Goal: Information Seeking & Learning: Learn about a topic

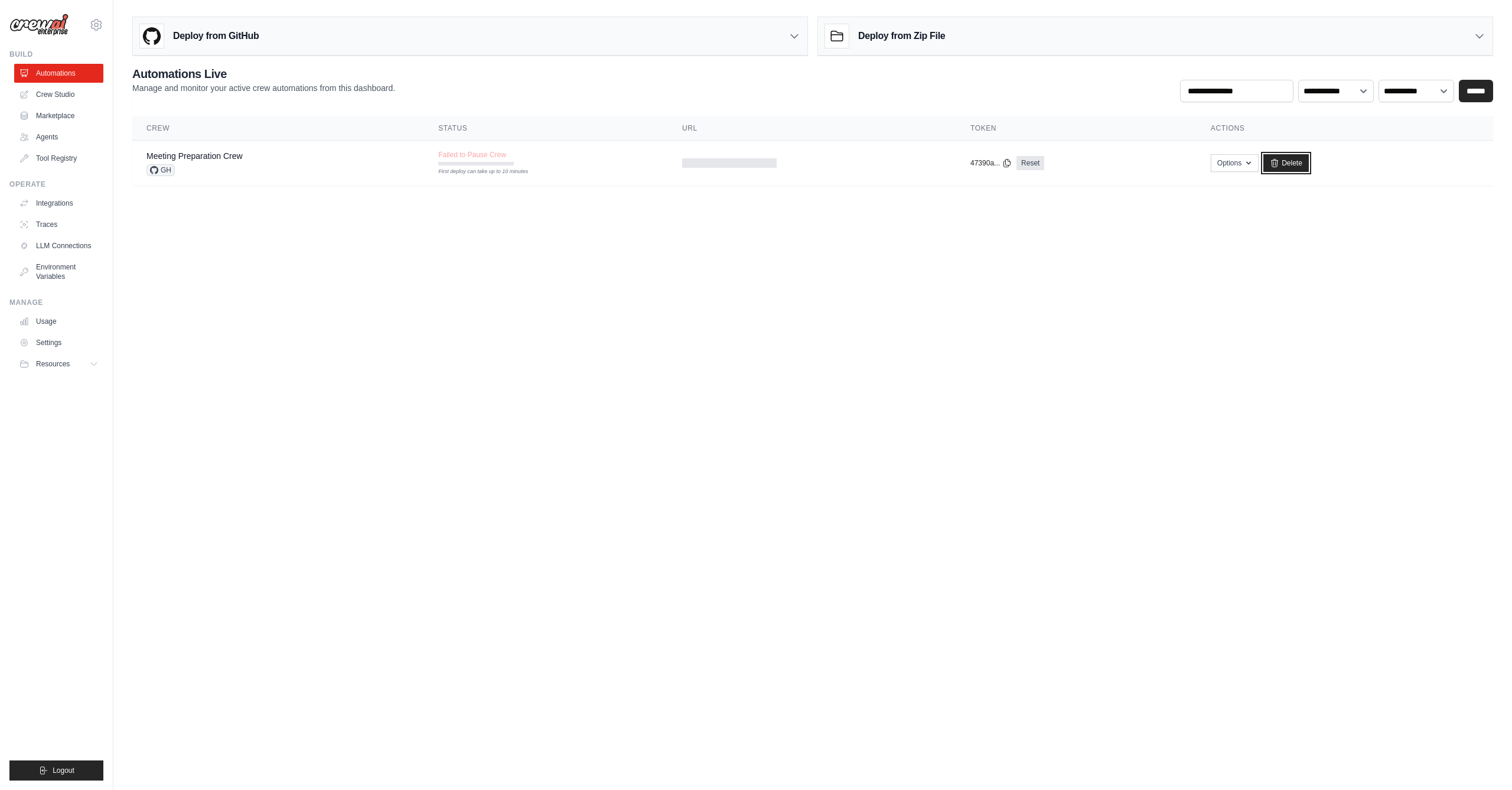
drag, startPoint x: 1277, startPoint y: 160, endPoint x: 816, endPoint y: 395, distance: 517.4
click at [1278, 164] on icon at bounding box center [1275, 163] width 9 height 9
click at [1292, 165] on link "Delete" at bounding box center [1286, 163] width 46 height 18
click at [37, 88] on link "Crew Studio" at bounding box center [60, 95] width 89 height 19
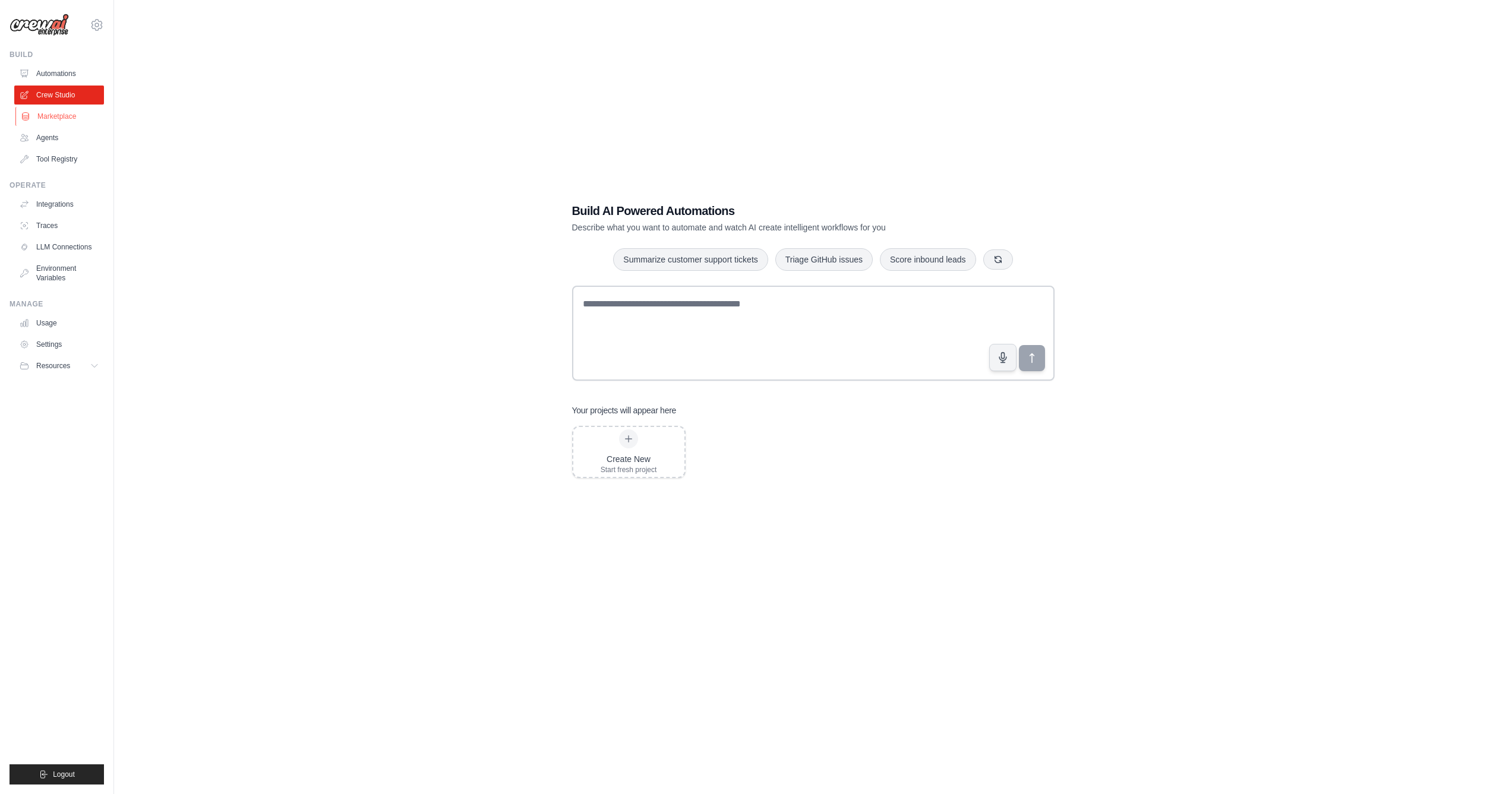
click at [42, 111] on link "Marketplace" at bounding box center [60, 116] width 90 height 19
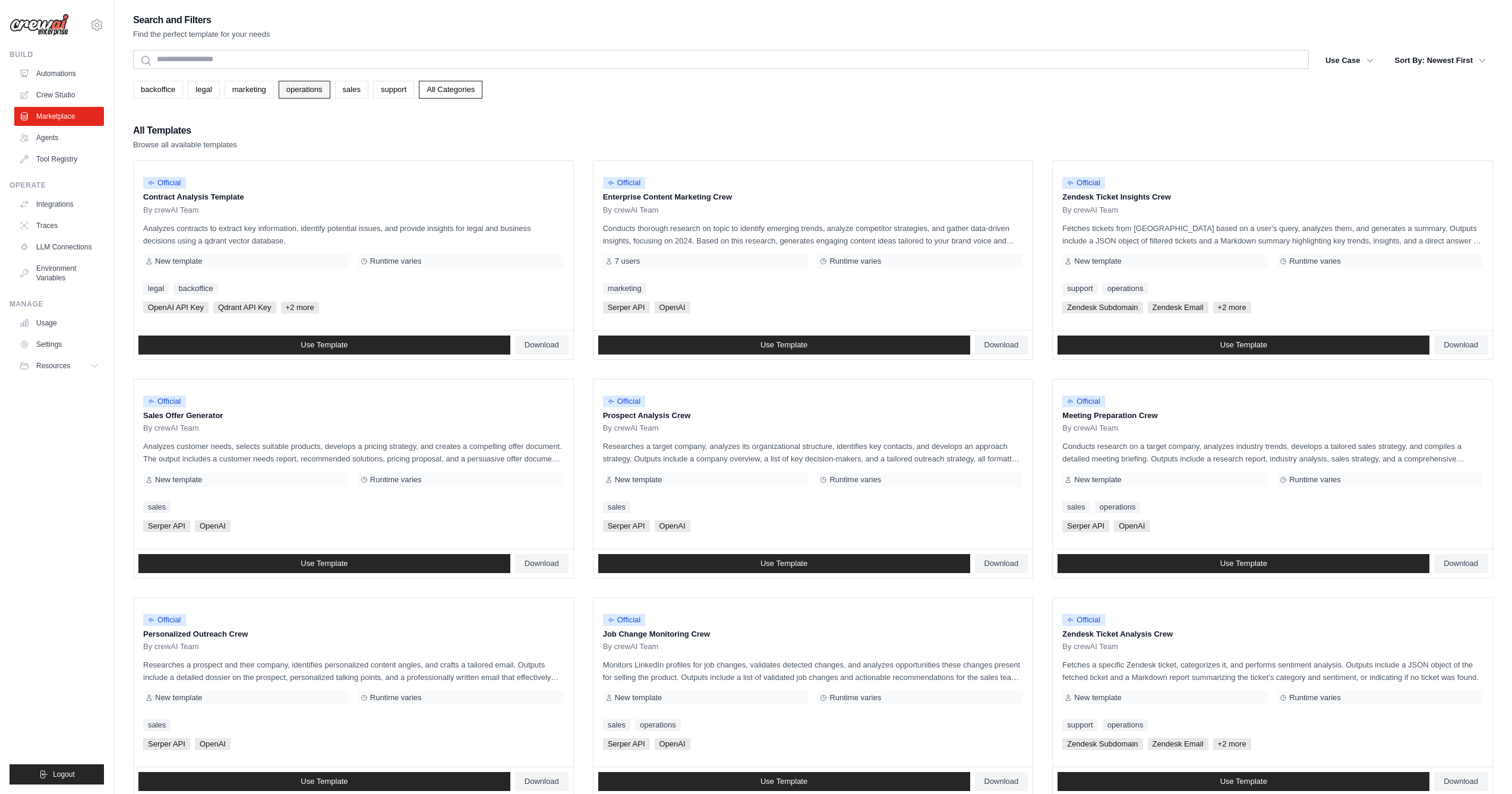
click at [303, 82] on link "operations" at bounding box center [304, 90] width 51 height 18
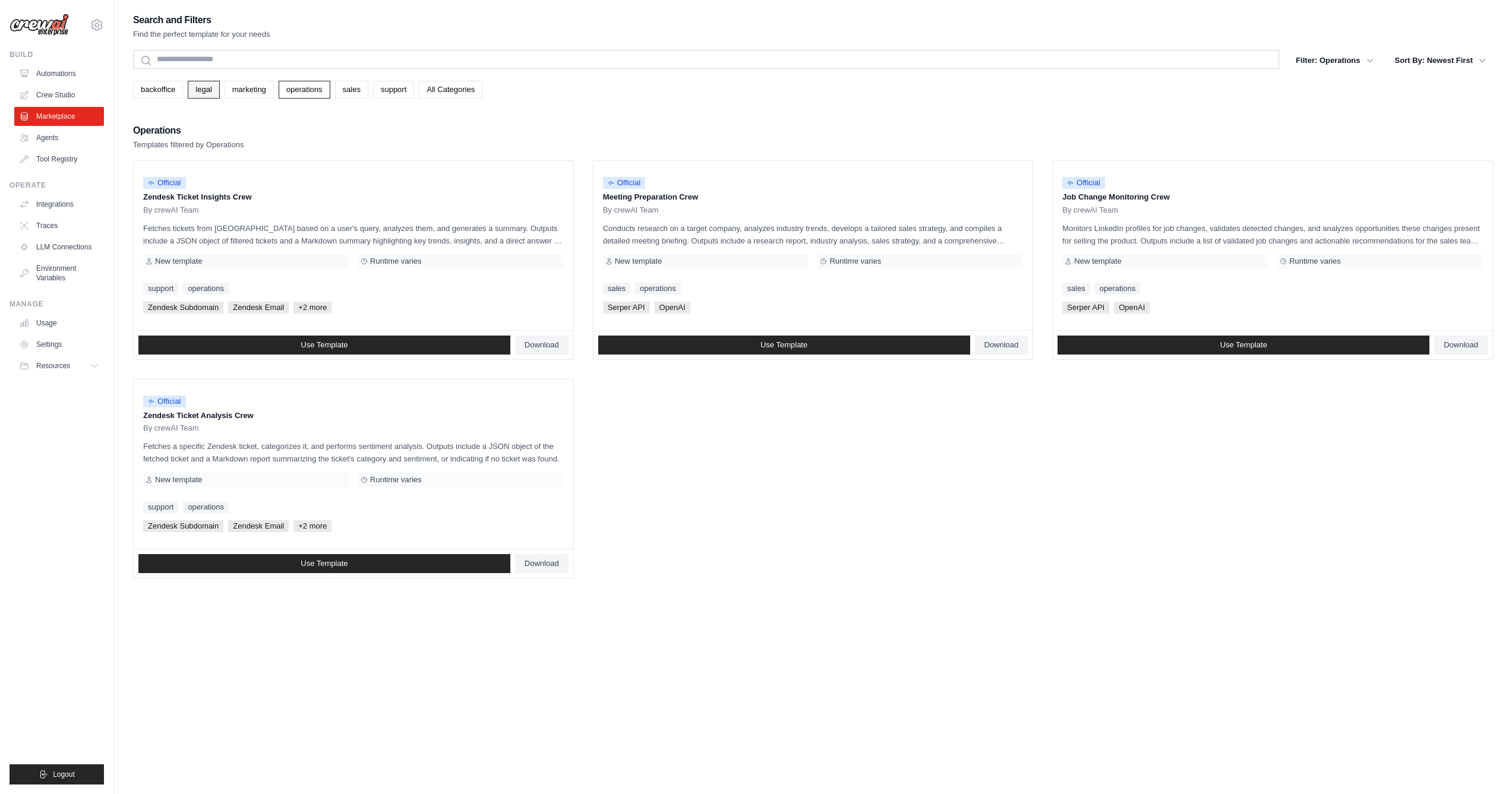
click at [197, 86] on link "legal" at bounding box center [204, 90] width 31 height 18
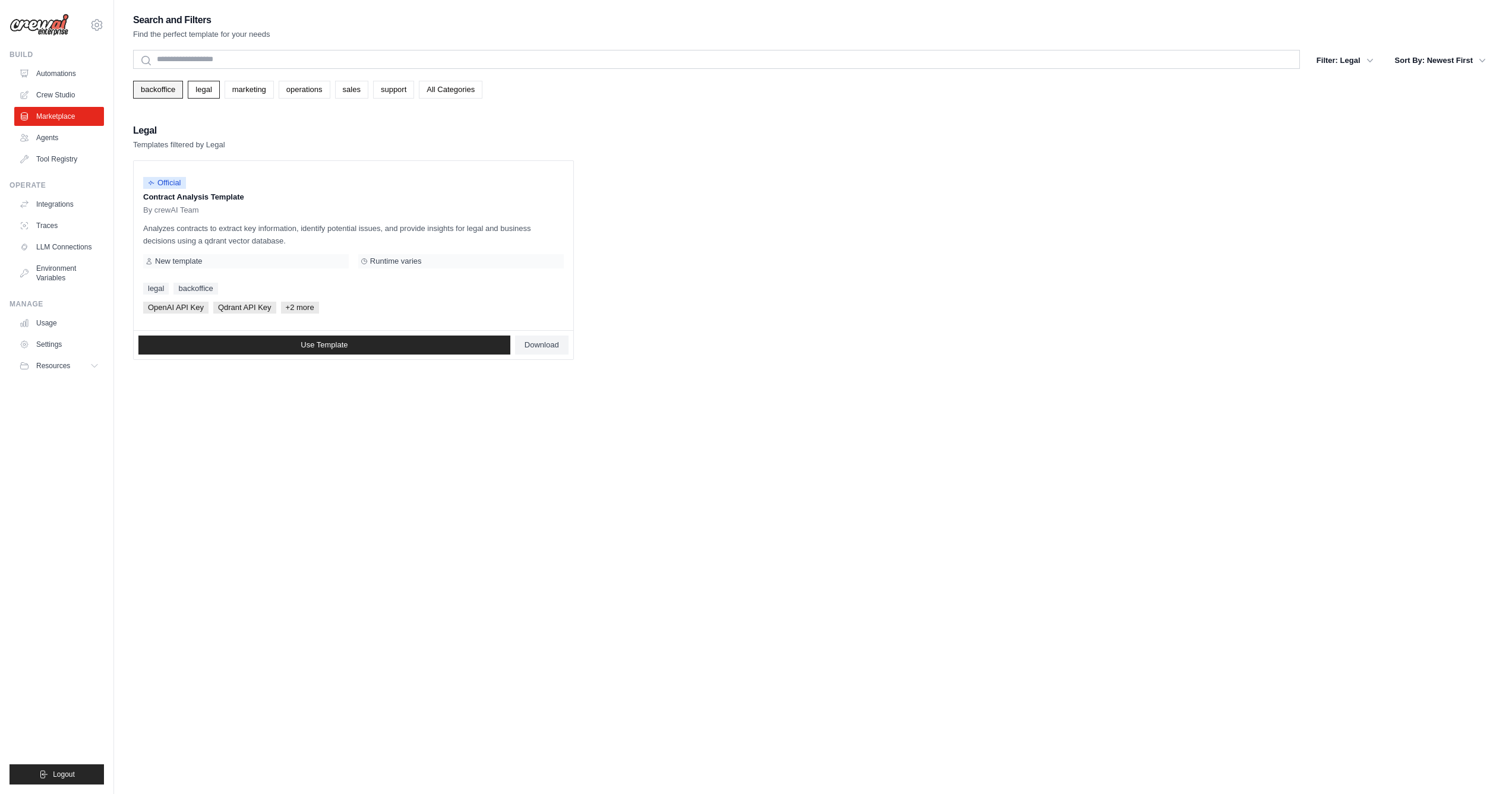
click at [169, 83] on link "backoffice" at bounding box center [158, 90] width 50 height 18
click at [186, 85] on div "backoffice legal marketing operations sales support All Categories" at bounding box center [813, 90] width 1360 height 18
click at [195, 84] on link "legal" at bounding box center [204, 90] width 31 height 18
click at [440, 83] on link "All Categories" at bounding box center [450, 90] width 63 height 18
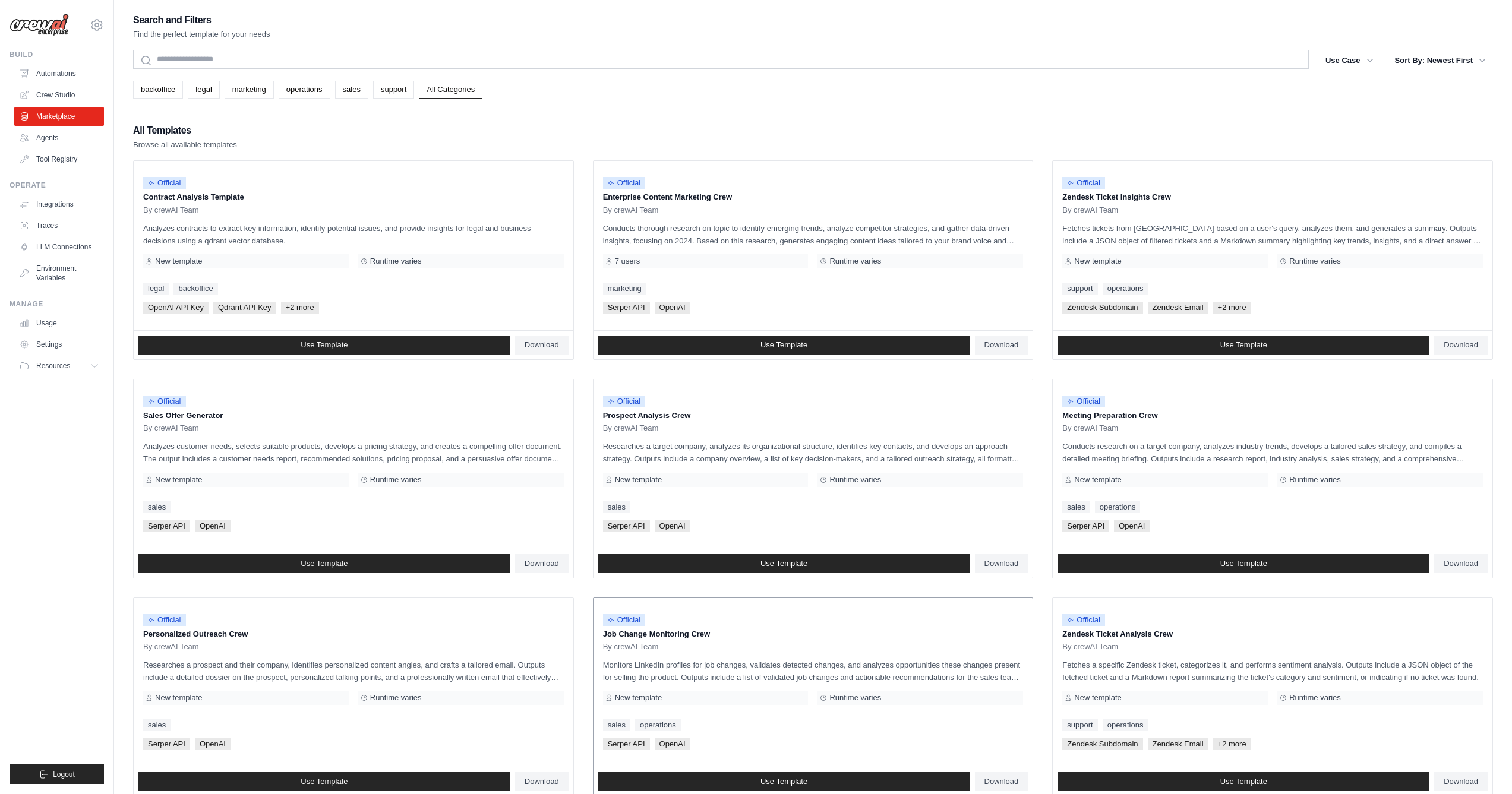
scroll to position [305, 0]
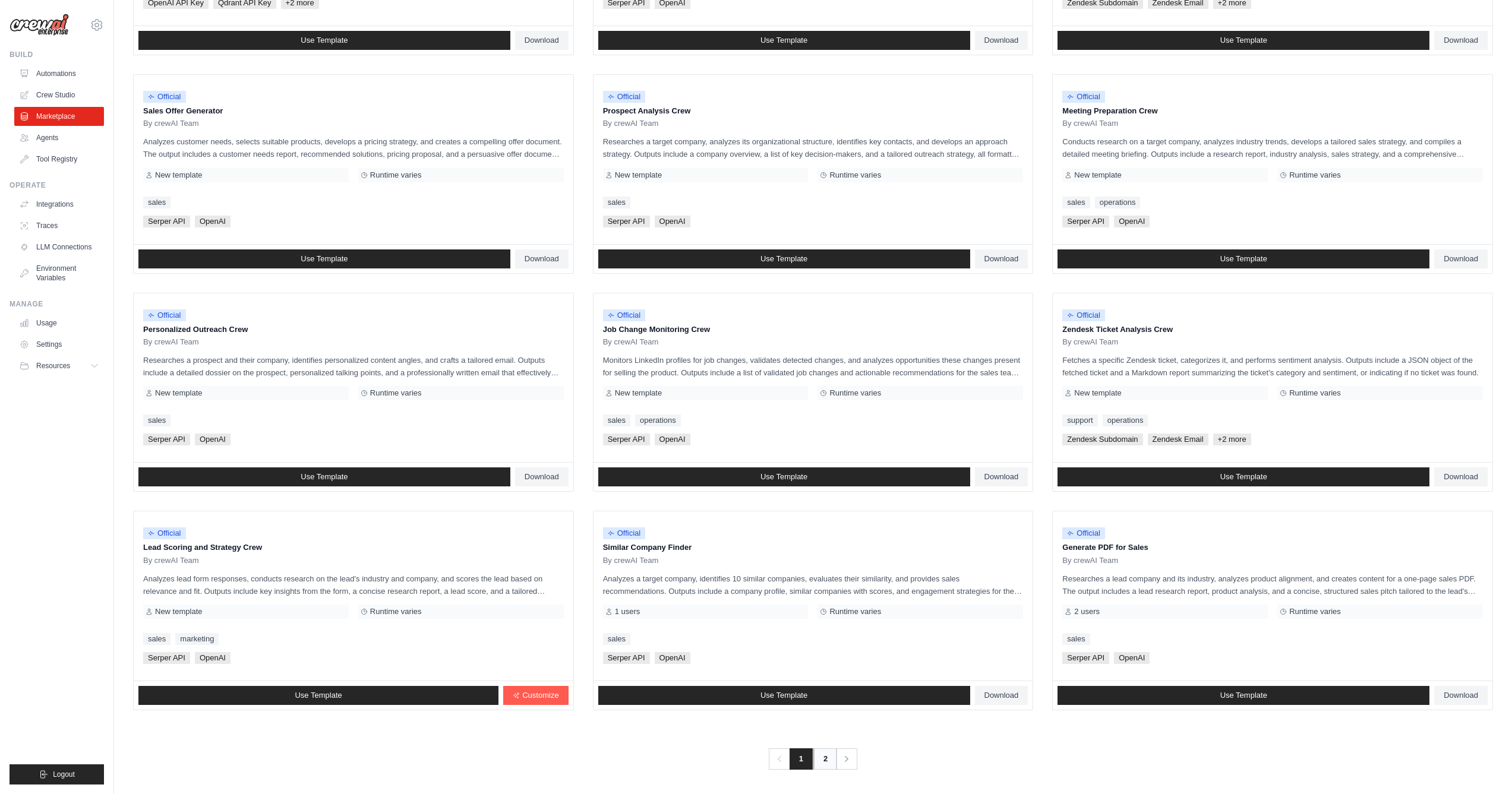
click at [826, 760] on link "2" at bounding box center [825, 758] width 23 height 21
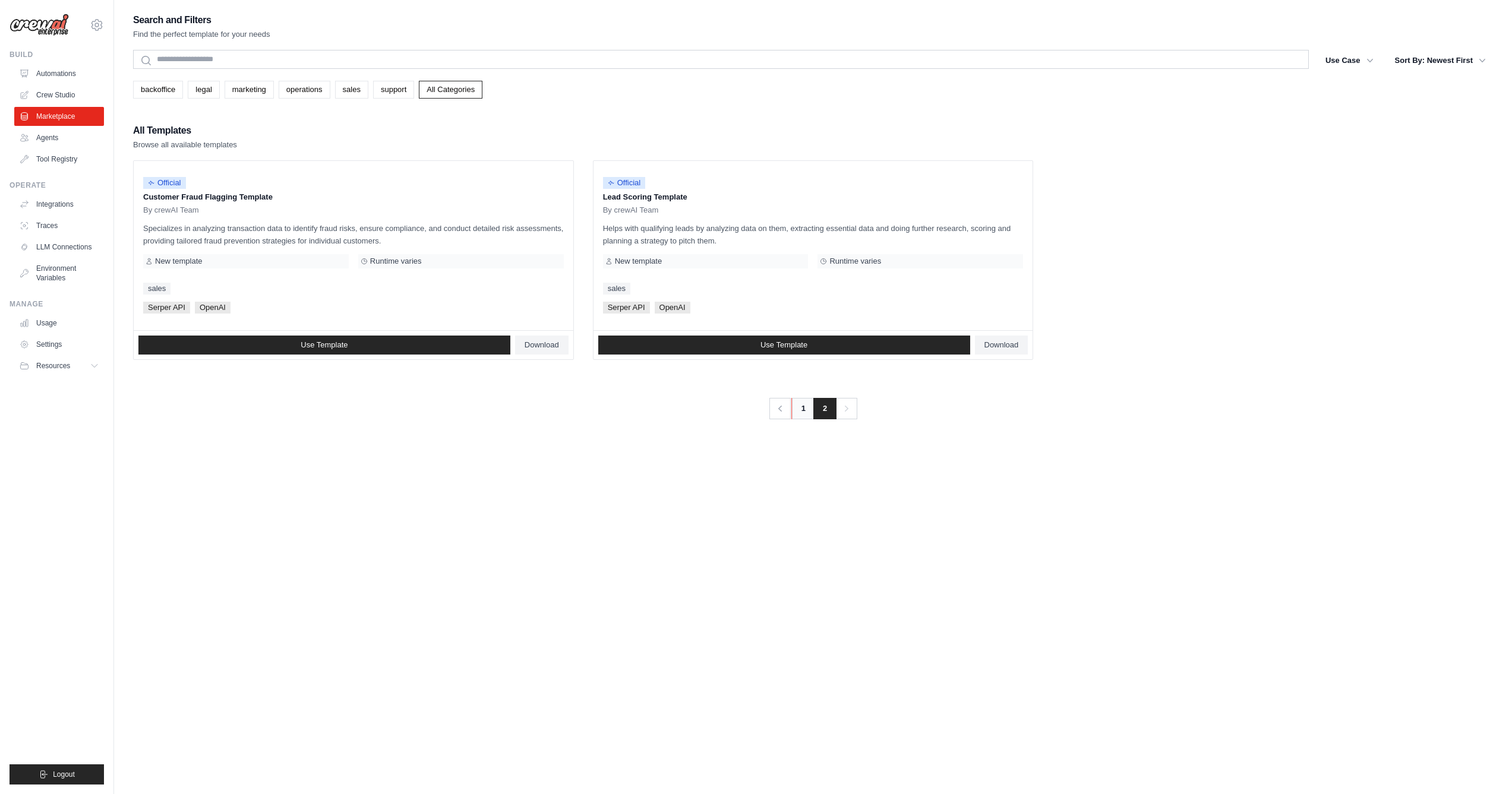
click at [800, 412] on link "1" at bounding box center [803, 408] width 23 height 21
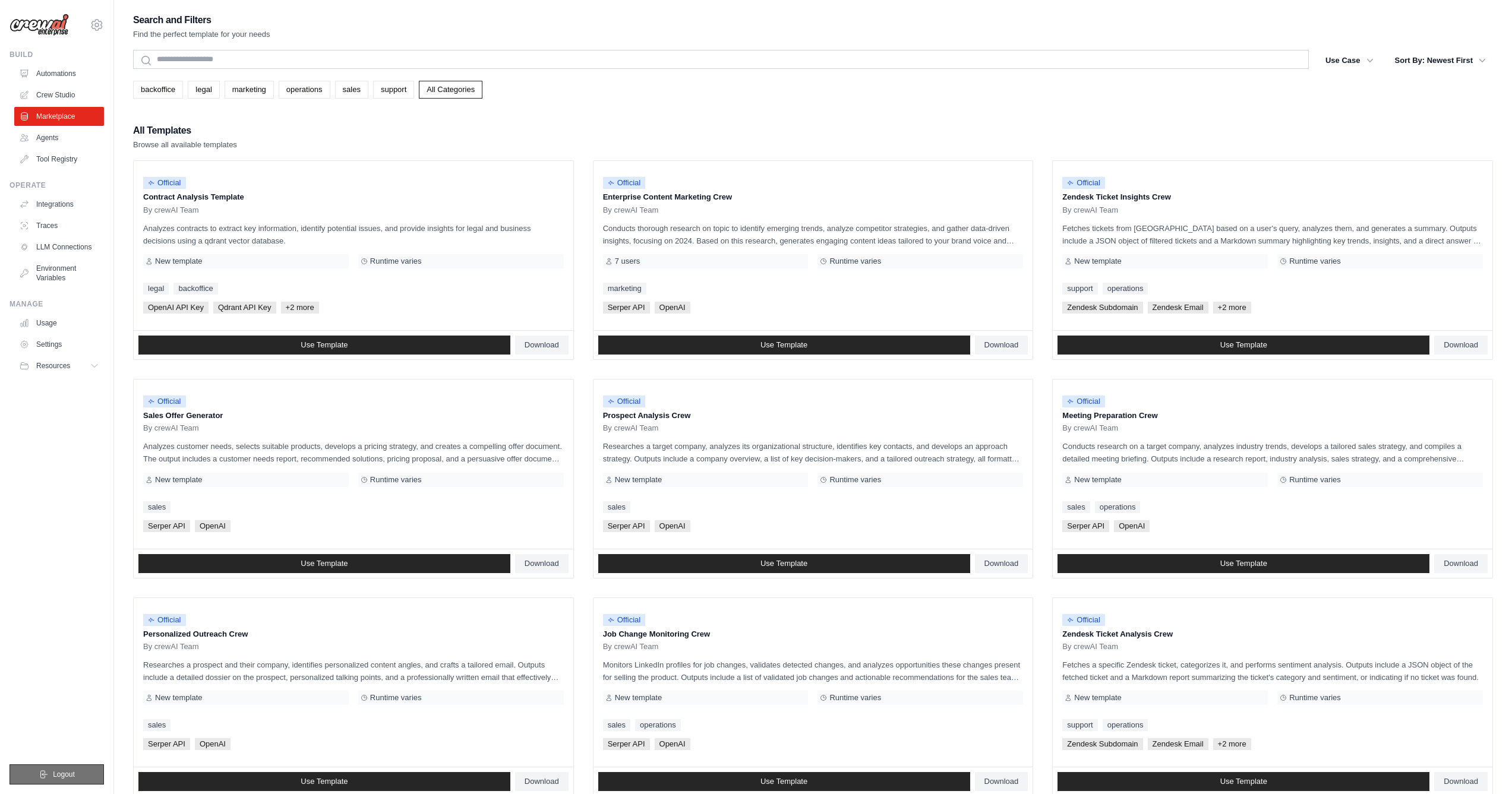
click at [64, 768] on button "Logout" at bounding box center [56, 775] width 94 height 20
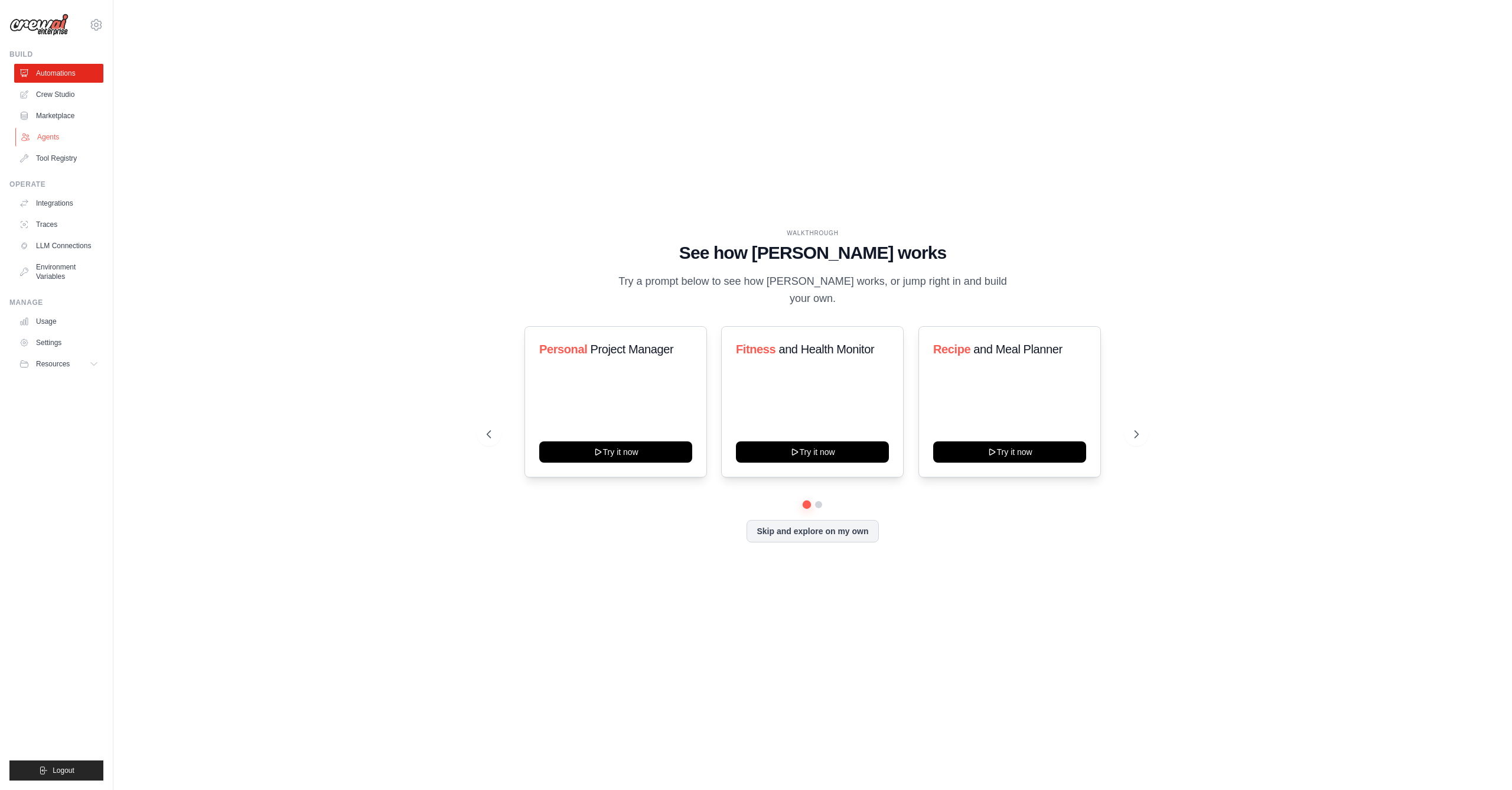
click at [66, 140] on link "Agents" at bounding box center [60, 137] width 89 height 19
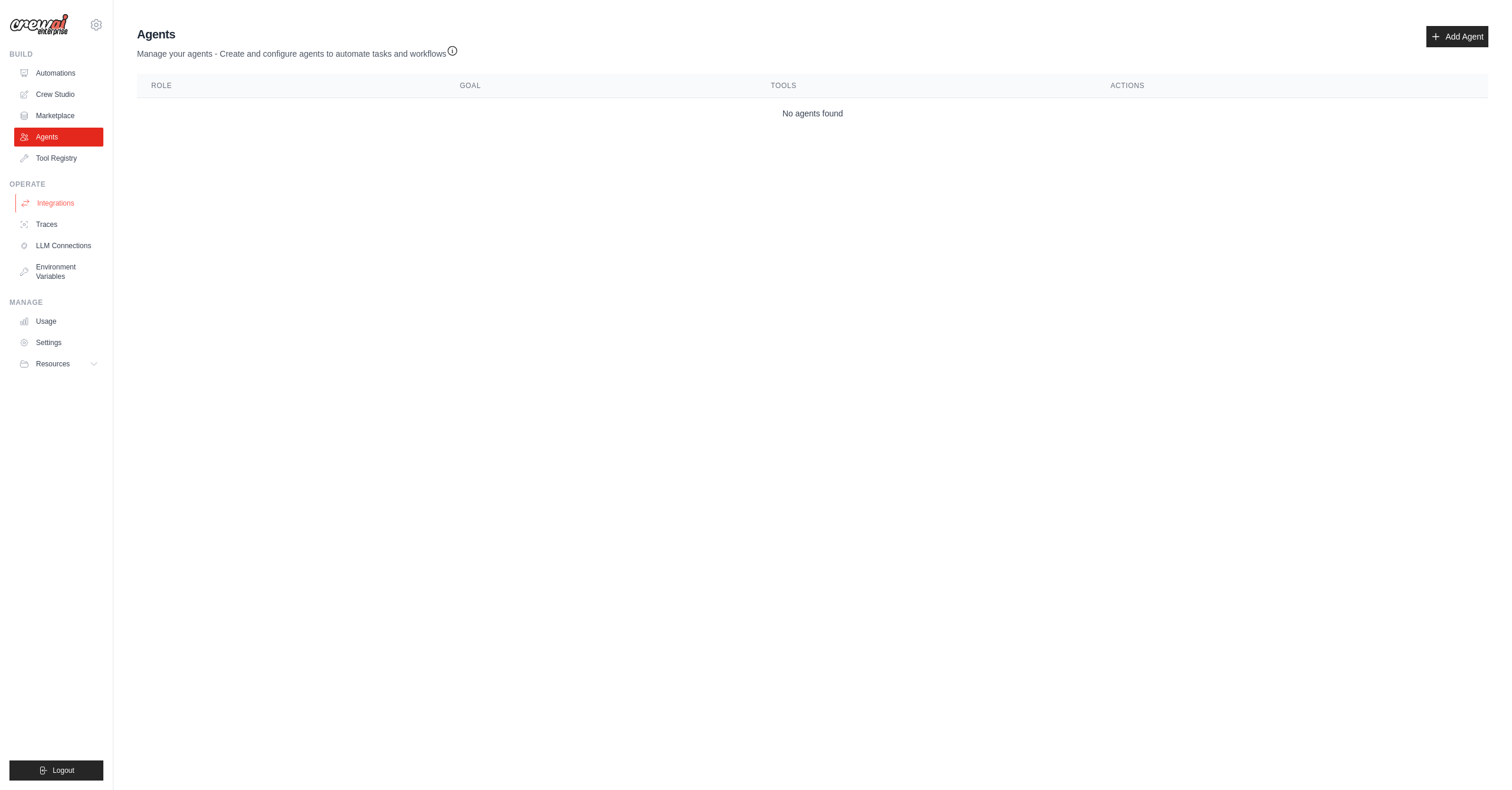
click at [47, 202] on link "Integrations" at bounding box center [60, 203] width 89 height 19
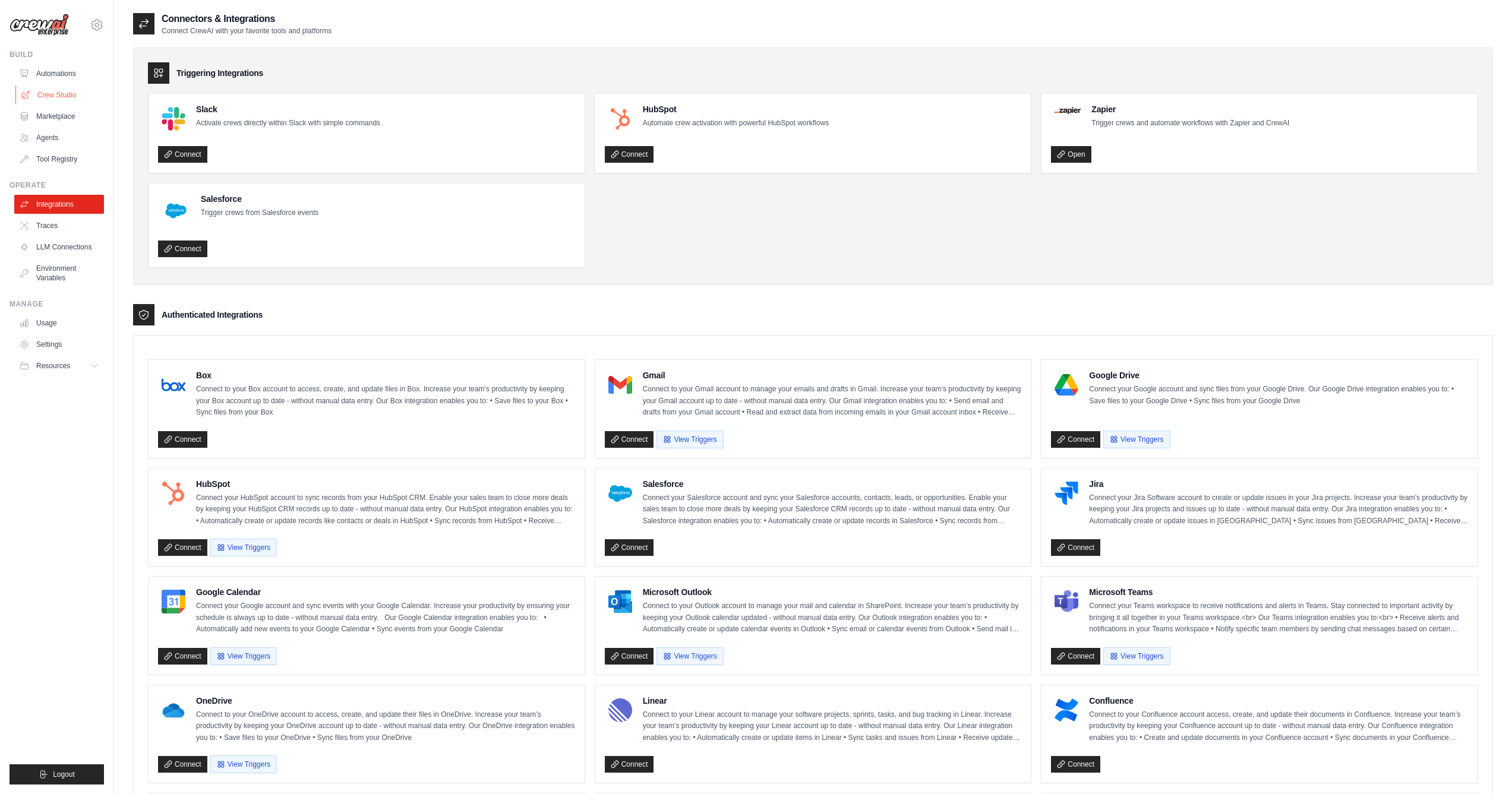
click at [71, 90] on link "Crew Studio" at bounding box center [60, 95] width 90 height 19
